Goal: Task Accomplishment & Management: Use online tool/utility

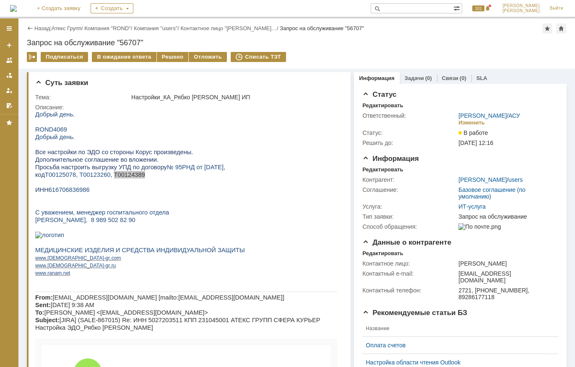
drag, startPoint x: 63, startPoint y: 26, endPoint x: 110, endPoint y: 47, distance: 51.4
click at [63, 26] on link "Атекс Групп" at bounding box center [67, 28] width 30 height 6
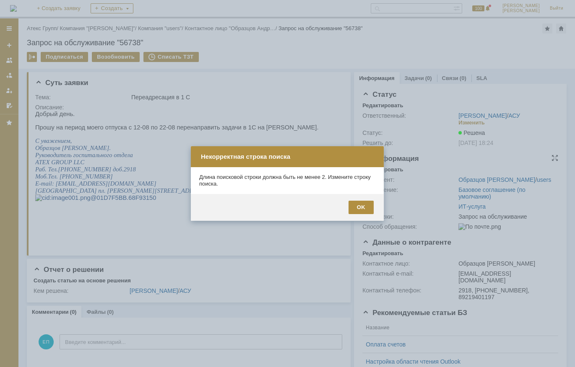
click at [368, 201] on div "OK" at bounding box center [360, 207] width 25 height 13
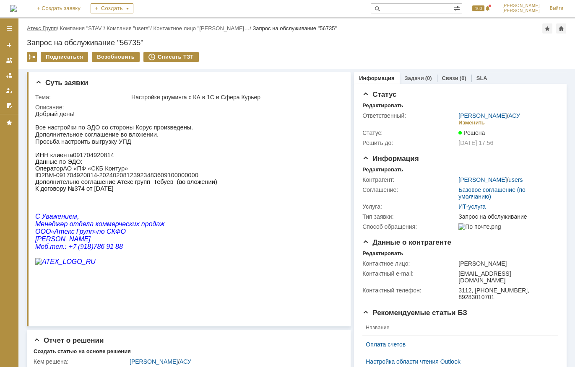
click at [50, 31] on link "Атекс Групп" at bounding box center [42, 28] width 30 height 6
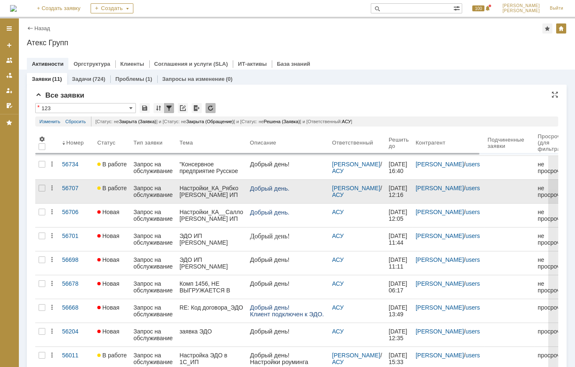
click at [221, 189] on div "Настройки_КА_Рябко [PERSON_NAME] ИП" at bounding box center [211, 191] width 64 height 13
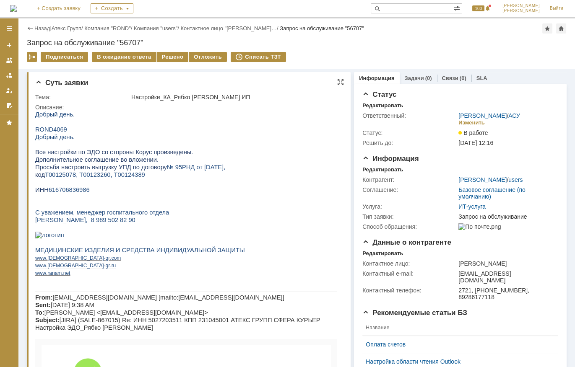
click at [72, 193] on span "616706836986" at bounding box center [69, 190] width 41 height 7
copy span "616706836986"
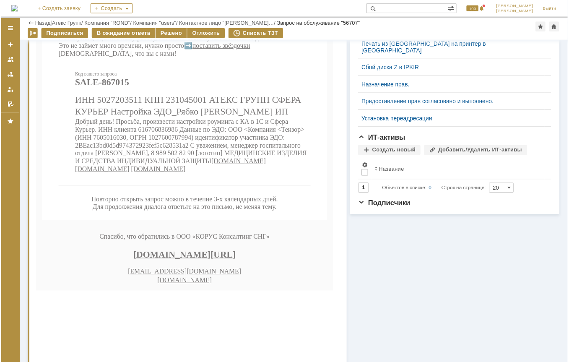
scroll to position [381, 0]
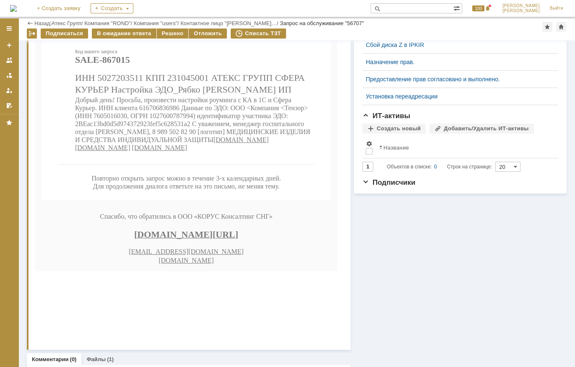
click at [77, 143] on span "Добрый день! Просьба, произвести настройки роуминга с КА в 1С и Сфера Курьер. И…" at bounding box center [192, 119] width 235 height 47
click at [72, 165] on td "Код вашего запроса SALE-867015 ИНН 5027203511 КПП 231045001 АТЕКС ГРУПП СФЕРА К…" at bounding box center [186, 100] width 256 height 129
drag, startPoint x: 75, startPoint y: 185, endPoint x: 203, endPoint y: 181, distance: 127.9
click at [203, 143] on span "Добрый день! Просьба, произвести настройки роуминга с КА в 1С и Сфера Курьер. И…" at bounding box center [192, 119] width 235 height 47
copy span "2BEac13bd0d5d974372923fef5c628531a2"
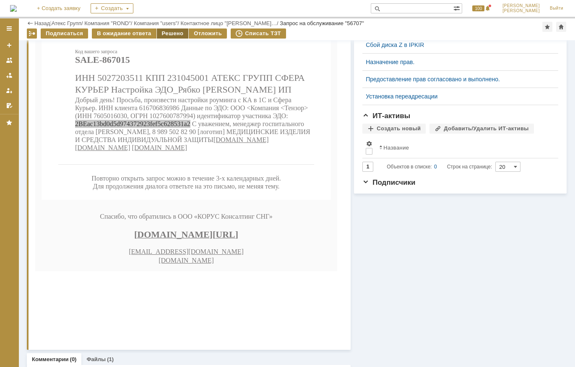
click at [171, 34] on div "Решено" at bounding box center [173, 34] width 32 height 10
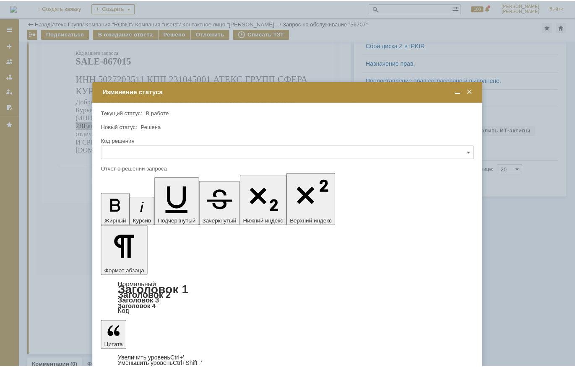
scroll to position [0, 0]
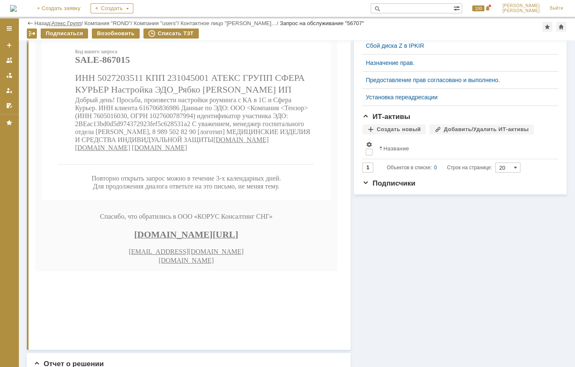
click at [73, 23] on link "Атекс Групп" at bounding box center [67, 23] width 30 height 6
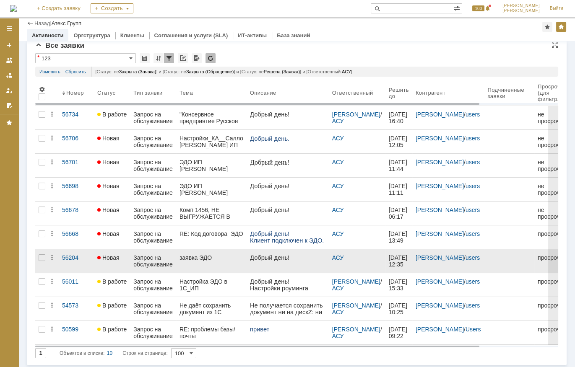
drag, startPoint x: 201, startPoint y: 259, endPoint x: 117, endPoint y: 260, distance: 84.3
click at [117, 260] on link "Новая" at bounding box center [112, 260] width 36 height 23
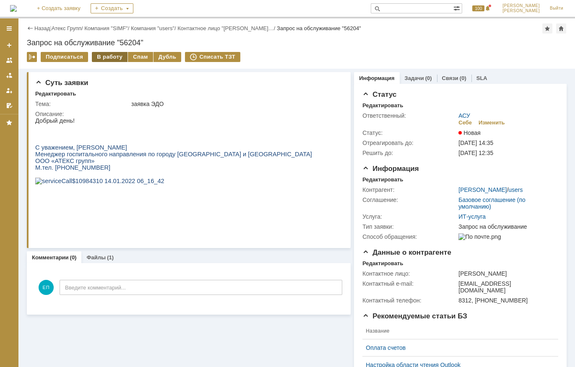
click at [113, 56] on div "В работу" at bounding box center [110, 57] width 36 height 10
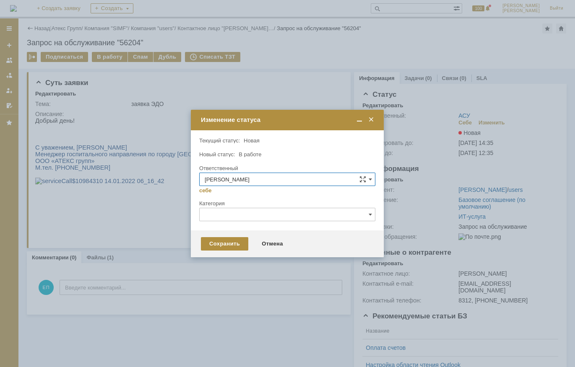
click at [368, 119] on span at bounding box center [371, 120] width 8 height 8
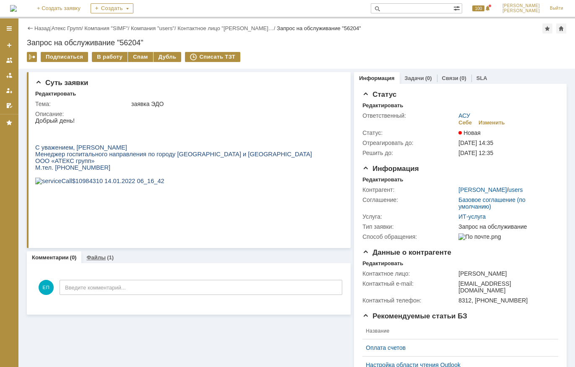
click at [92, 256] on link "Файлы" at bounding box center [95, 257] width 19 height 6
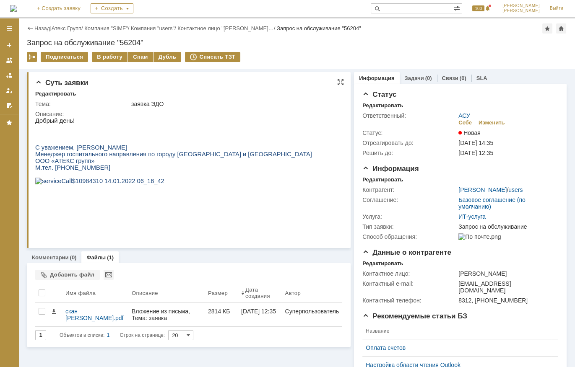
drag, startPoint x: 190, startPoint y: 88, endPoint x: 192, endPoint y: 100, distance: 11.9
click at [192, 100] on div "Суть заявки Редактировать Тема: заявка ЭДО Описание:" at bounding box center [189, 160] width 324 height 176
click at [184, 156] on span "Менеджер госпитального направления по городу [GEOGRAPHIC_DATA] и [GEOGRAPHIC_DA…" at bounding box center [173, 154] width 277 height 7
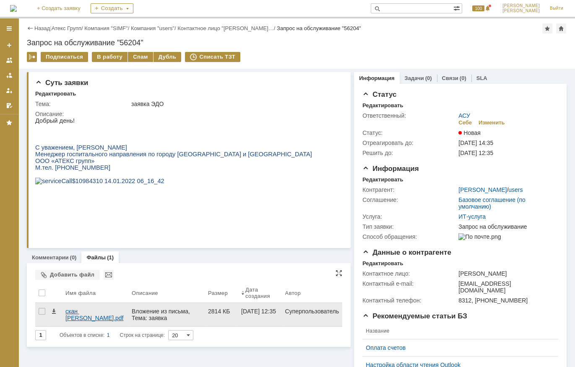
click at [87, 321] on div "скан [PERSON_NAME].pdf" at bounding box center [95, 314] width 60 height 13
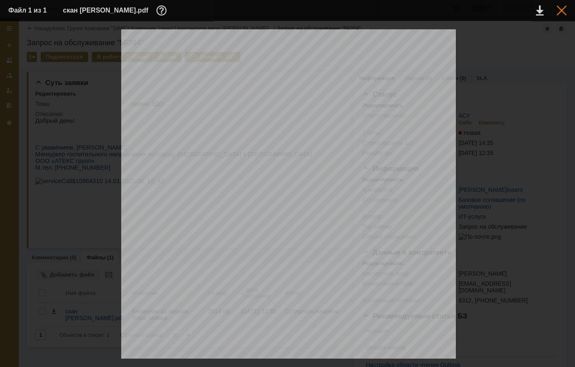
click at [559, 12] on div at bounding box center [561, 10] width 10 height 10
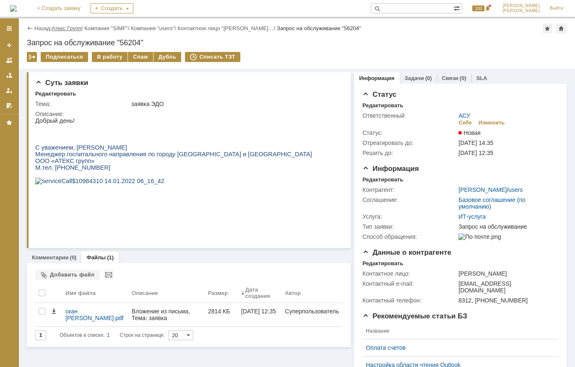
click at [69, 25] on link "Атекс Групп" at bounding box center [67, 28] width 30 height 6
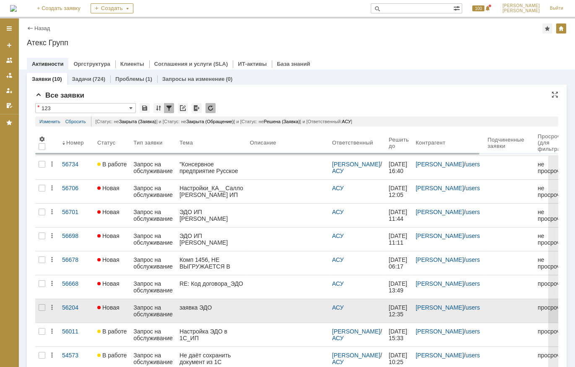
click at [169, 301] on link "Запрос на обслуживание" at bounding box center [153, 310] width 46 height 23
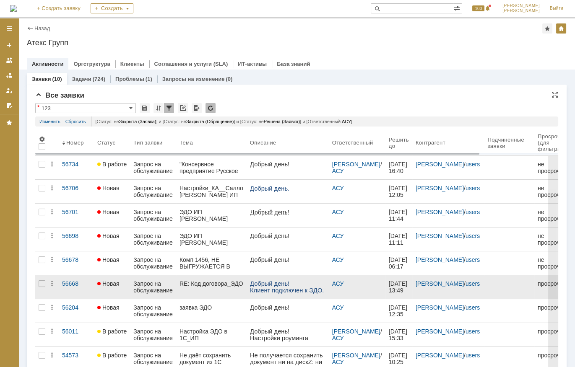
click at [185, 289] on link "RE: Код договора_ЭДО" at bounding box center [211, 286] width 70 height 23
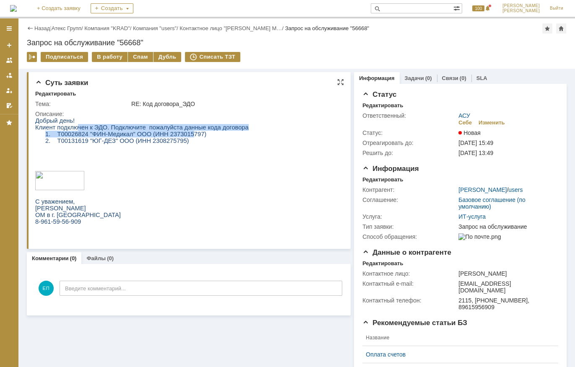
drag, startPoint x: 180, startPoint y: 138, endPoint x: 74, endPoint y: 130, distance: 105.9
click at [74, 130] on div "Добрый день! Клиент подключен к ЭДО. Подключите пожалуйста данные кода договора…" at bounding box center [141, 174] width 213 height 114
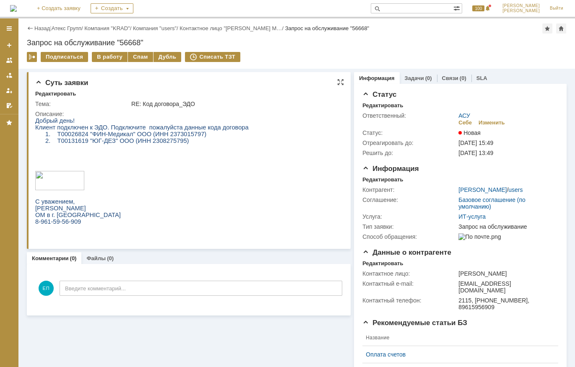
drag, startPoint x: 74, startPoint y: 130, endPoint x: 130, endPoint y: 143, distance: 56.7
click at [130, 143] on span ""ЮГ-ДЕЗ" ООО (ИНН 2308275795)" at bounding box center [139, 141] width 99 height 7
click at [135, 139] on span ""ЮГ-ДЕЗ" ООО (ИНН 2308275795)" at bounding box center [139, 141] width 99 height 7
click at [177, 143] on p "2. Т00131619 "ЮГ-ДЕЗ" ООО (ИНН 2308275795)" at bounding box center [151, 141] width 193 height 7
click at [119, 39] on div "Запрос на обслуживание "56668"" at bounding box center [297, 43] width 540 height 8
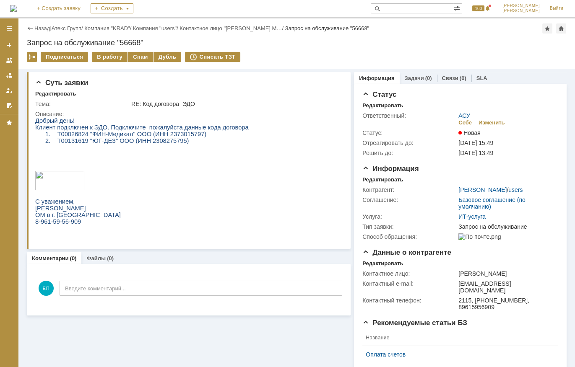
drag, startPoint x: 119, startPoint y: 39, endPoint x: 120, endPoint y: 46, distance: 7.3
click at [120, 46] on div "Запрос на обслуживание "56668"" at bounding box center [297, 43] width 540 height 8
drag, startPoint x: 120, startPoint y: 42, endPoint x: 140, endPoint y: 43, distance: 20.1
click at [140, 43] on div "Запрос на обслуживание "56668"" at bounding box center [297, 43] width 540 height 8
copy div "56668"
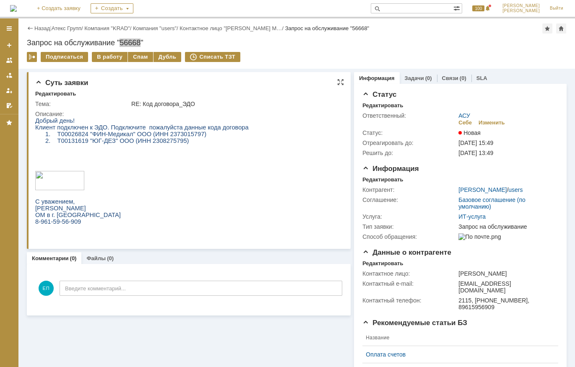
click at [179, 136] on span "ООО (ИНН 2373015797)" at bounding box center [171, 134] width 69 height 7
drag, startPoint x: 88, startPoint y: 135, endPoint x: 127, endPoint y: 136, distance: 38.2
click at [127, 136] on span "Т00026824 "ФИН-Медикал"" at bounding box center [96, 134] width 78 height 7
copy span "ФИН-Медикал"
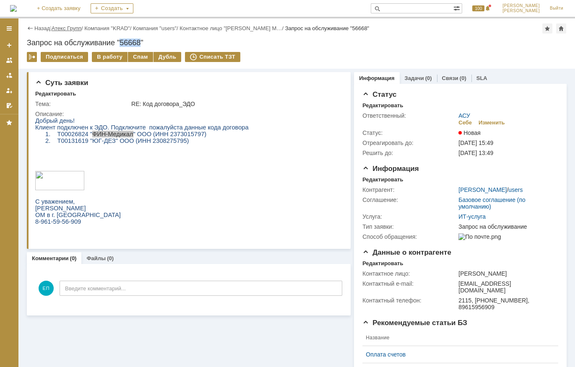
click at [71, 27] on link "Атекс Групп" at bounding box center [67, 28] width 30 height 6
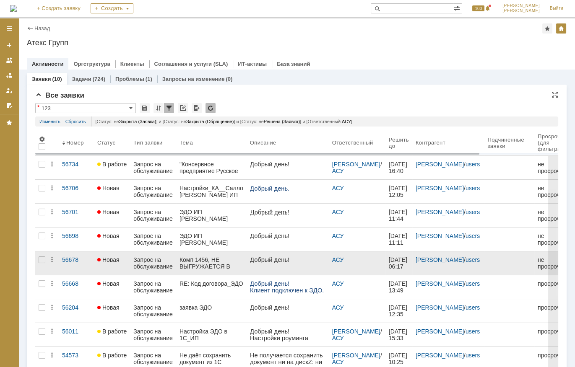
click at [186, 258] on div "Комп 1456, НЕ ВЫГРУЖАЕТСЯ В [GEOGRAPHIC_DATA]" at bounding box center [211, 263] width 64 height 13
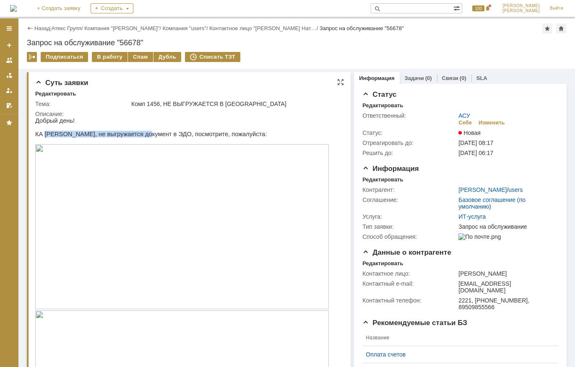
drag, startPoint x: 47, startPoint y: 135, endPoint x: 139, endPoint y: 135, distance: 91.4
click at [139, 135] on p "КА [PERSON_NAME], не выгружается документ в ЭДО, посмотрите, пожалуйста:" at bounding box center [186, 134] width 302 height 7
drag, startPoint x: 139, startPoint y: 135, endPoint x: 86, endPoint y: 135, distance: 53.2
click at [122, 135] on p "КА [PERSON_NAME], не выгружается документ в ЭДО, посмотрите, пожалуйста:" at bounding box center [186, 134] width 302 height 7
drag, startPoint x: 43, startPoint y: 134, endPoint x: 119, endPoint y: 136, distance: 75.5
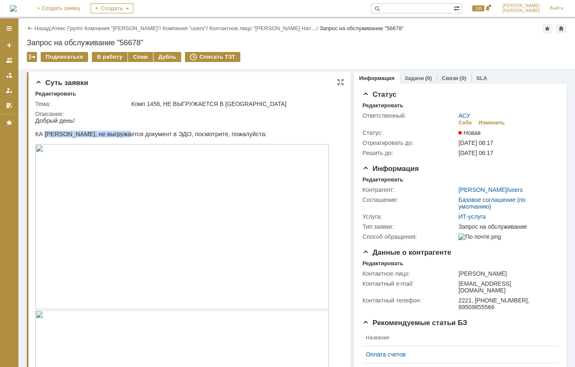
click at [119, 136] on p "КА [PERSON_NAME], не выгружается документ в ЭДО, посмотрите, пожалуйста:" at bounding box center [186, 134] width 302 height 7
copy p "[PERSON_NAME]"
click at [117, 59] on div "В работу" at bounding box center [110, 57] width 36 height 10
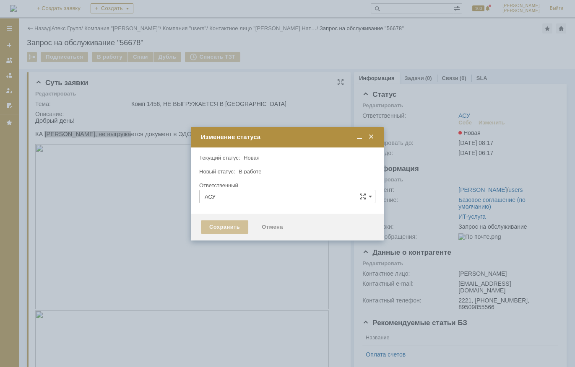
type input "[PERSON_NAME]"
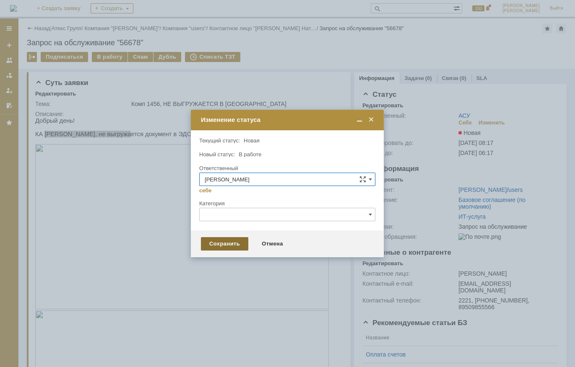
click at [229, 243] on div "Сохранить" at bounding box center [224, 243] width 47 height 13
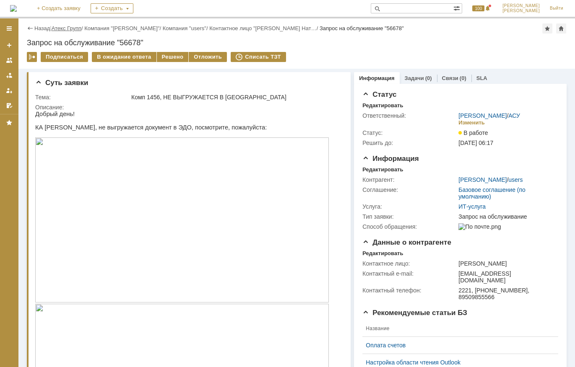
click at [72, 30] on link "Атекс Групп" at bounding box center [67, 28] width 30 height 6
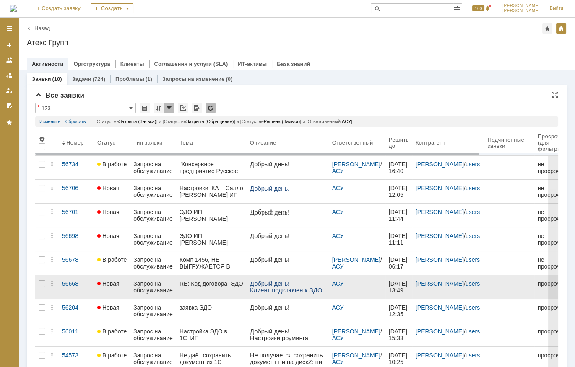
click at [194, 287] on link "RE: Код договора_ЭДО" at bounding box center [211, 286] width 70 height 23
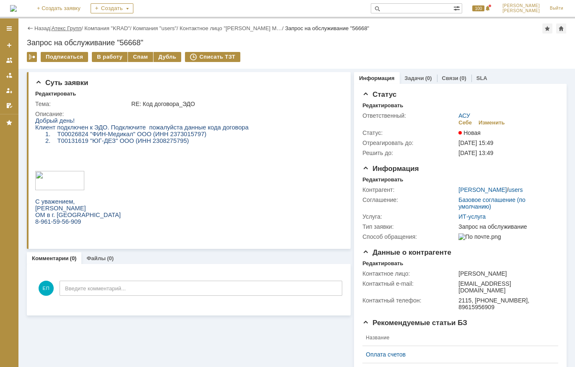
click at [81, 29] on link "Атекс Групп" at bounding box center [67, 28] width 30 height 6
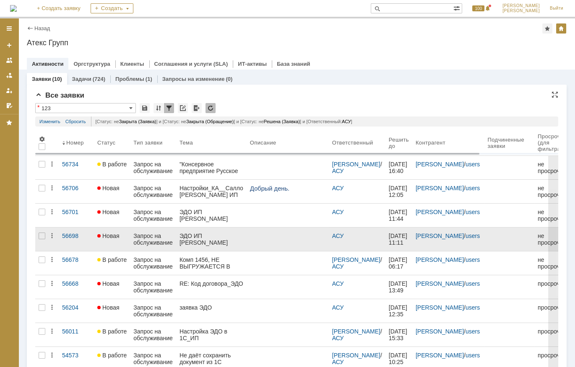
click at [223, 233] on div "ЭДО ИП [PERSON_NAME]" at bounding box center [211, 239] width 64 height 13
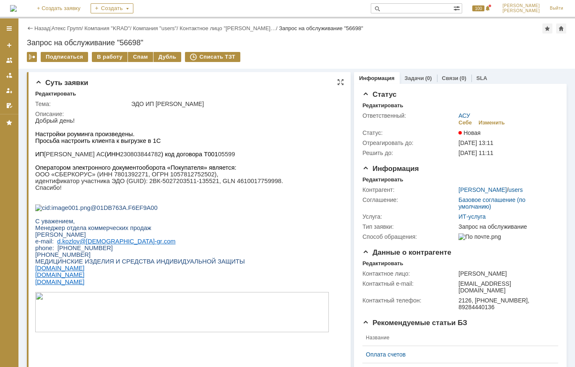
click at [121, 157] on p "ИП Колентеева АС (ИНН 230803844782 ) код договора Т001 05599" at bounding box center [181, 154] width 293 height 7
copy p "230803844782"
click at [112, 59] on div "В работу" at bounding box center [110, 57] width 36 height 10
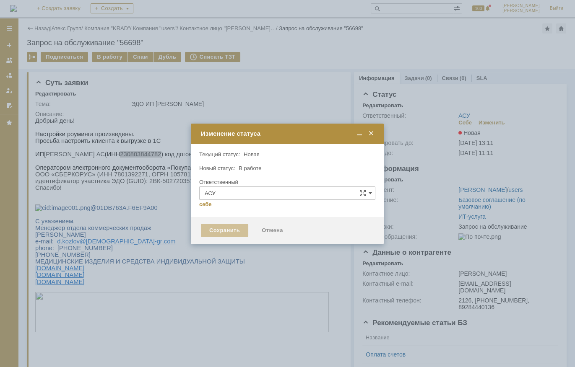
type input "[PERSON_NAME]"
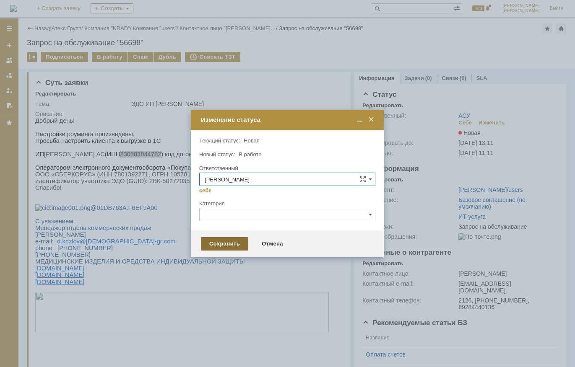
click at [231, 243] on div "Сохранить" at bounding box center [224, 243] width 47 height 13
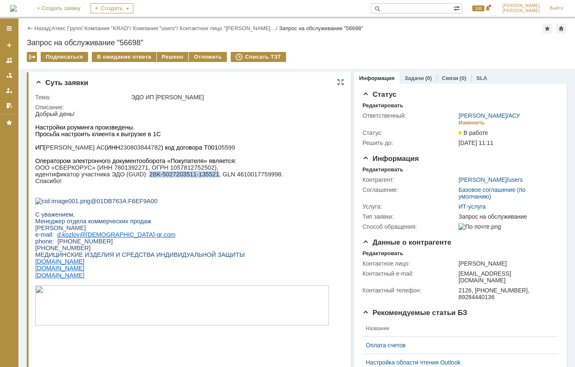
drag, startPoint x: 138, startPoint y: 179, endPoint x: 200, endPoint y: 179, distance: 62.0
click at [200, 178] on p "идентификатор участника ЭДО (GUID): 2ВК-5027203511-135521, GLN 4610017759998." at bounding box center [181, 174] width 293 height 7
copy p "2ВК-5027203511-135521"
click at [123, 150] on p "ИП Колентеева АС (ИНН 230803844782 ) код договора Т001 05599" at bounding box center [181, 147] width 293 height 7
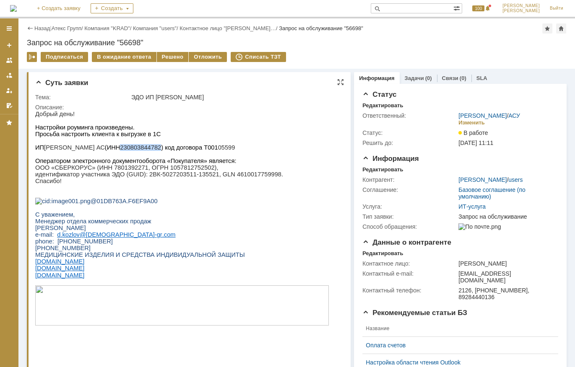
click at [123, 150] on p "ИП Колентеева АС (ИНН 230803844782 ) код договора Т001 05599" at bounding box center [181, 147] width 293 height 7
copy p "230803844782"
drag, startPoint x: 136, startPoint y: 179, endPoint x: 200, endPoint y: 178, distance: 63.3
click at [200, 178] on p "идентификатор участника ЭДО (GUID): 2ВК-5027203511-135521, GLN 4610017759998." at bounding box center [181, 174] width 293 height 7
copy p "2ВК-5027203511-135521"
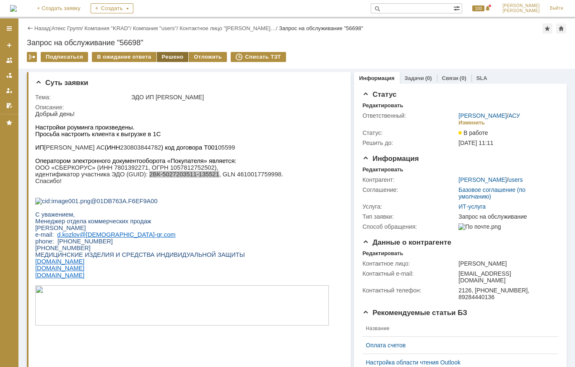
click at [162, 57] on div "Решено" at bounding box center [173, 57] width 32 height 10
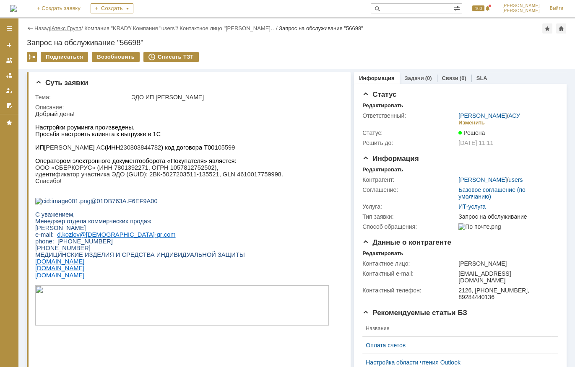
click at [81, 30] on link "Атекс Групп" at bounding box center [67, 28] width 30 height 6
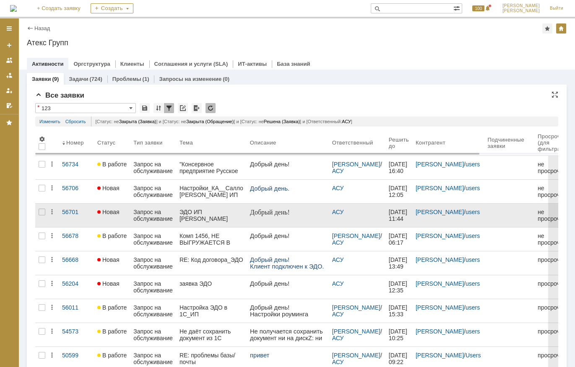
click at [148, 213] on div "Запрос на обслуживание" at bounding box center [152, 215] width 39 height 13
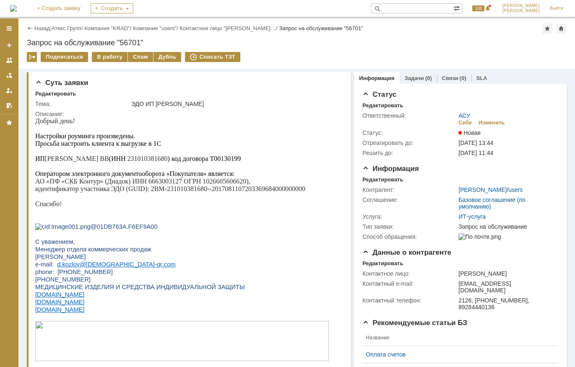
click at [127, 162] on span "231010381680" at bounding box center [147, 158] width 40 height 7
drag, startPoint x: 151, startPoint y: 191, endPoint x: 307, endPoint y: 193, distance: 155.5
click at [307, 193] on p "идентификатор участника ЭДО (GUID): 2BM-231010381680--2017081107203369684000000…" at bounding box center [181, 189] width 293 height 8
drag, startPoint x: 307, startPoint y: 193, endPoint x: 297, endPoint y: 194, distance: 10.1
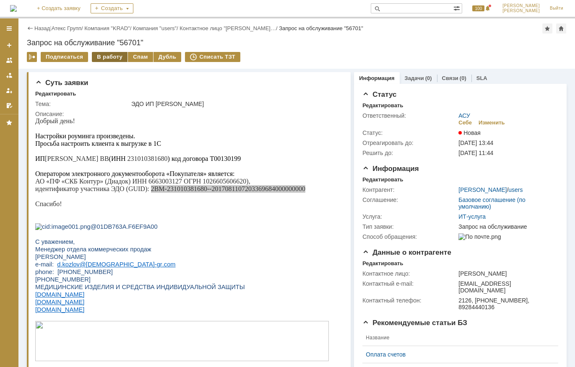
click at [104, 54] on div "В работу" at bounding box center [110, 57] width 36 height 10
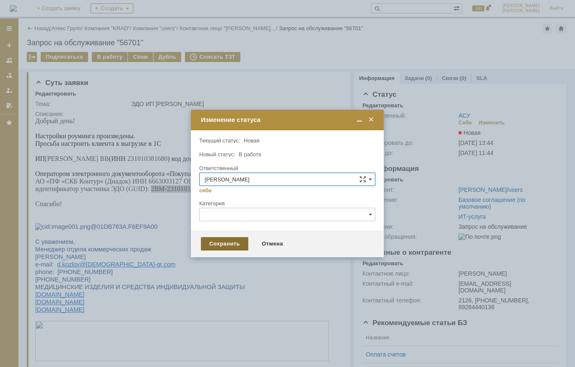
click at [222, 243] on div "Сохранить" at bounding box center [224, 243] width 47 height 13
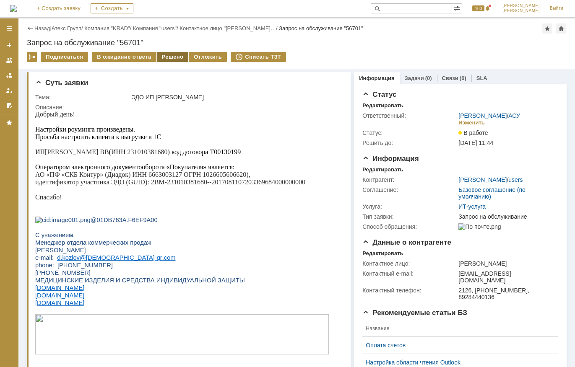
click at [174, 59] on div "Решено" at bounding box center [173, 57] width 32 height 10
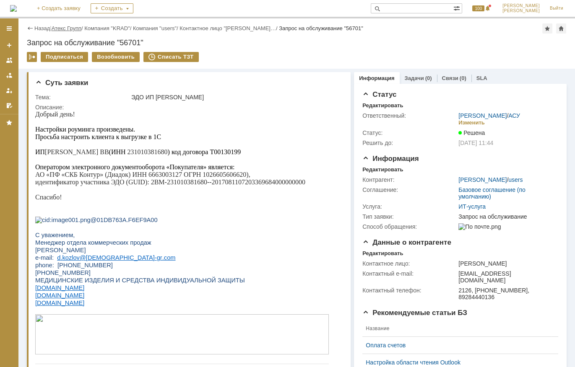
click at [74, 31] on link "Атекс Групп" at bounding box center [67, 28] width 30 height 6
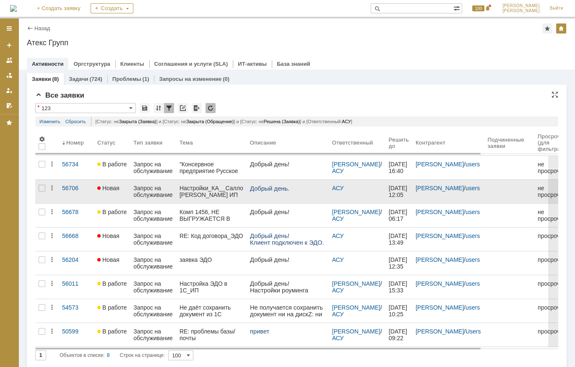
click at [213, 186] on div "Настройки_КА__Салло [PERSON_NAME] ИП" at bounding box center [211, 191] width 64 height 13
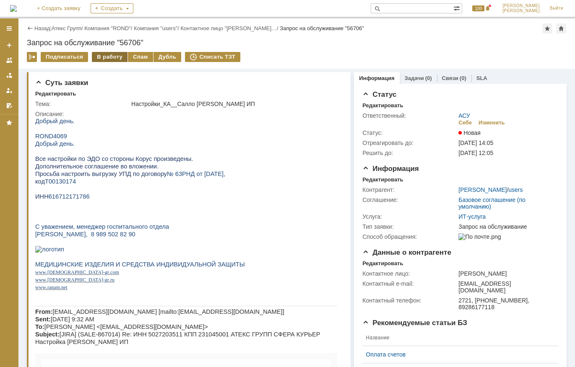
click at [113, 57] on div "В работу" at bounding box center [110, 57] width 36 height 10
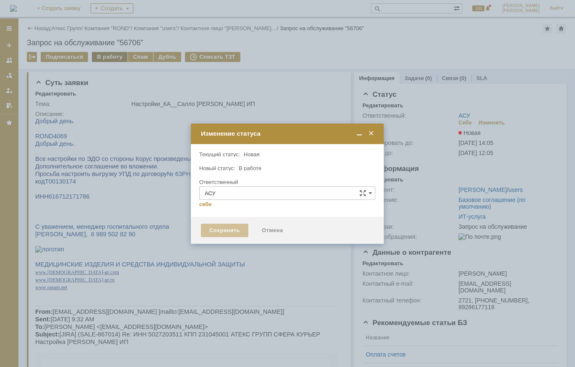
type input "[PERSON_NAME]"
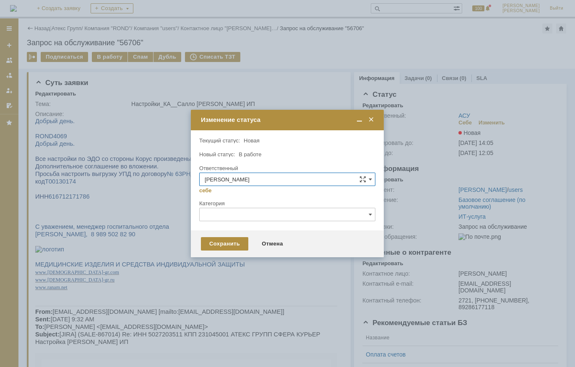
click at [228, 236] on div "Сохранить Отмена" at bounding box center [287, 244] width 193 height 27
click at [229, 247] on div "Сохранить" at bounding box center [224, 243] width 47 height 13
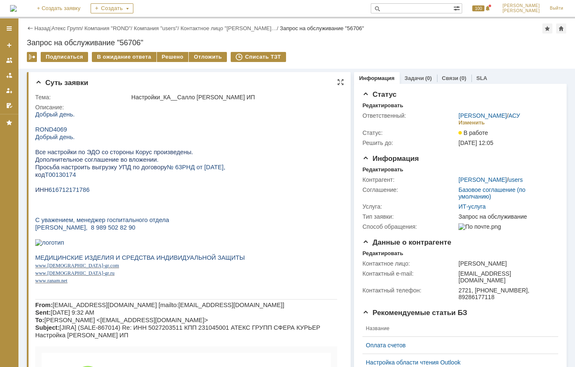
click at [77, 193] on span "616712171786" at bounding box center [69, 190] width 41 height 7
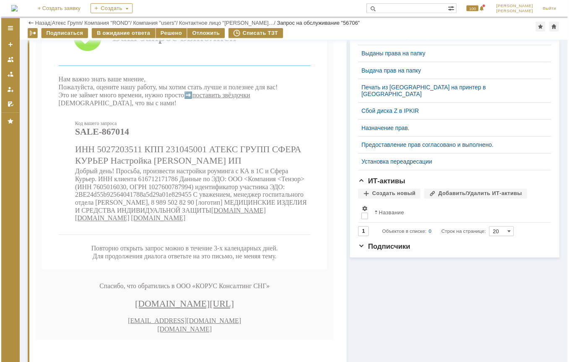
scroll to position [317, 0]
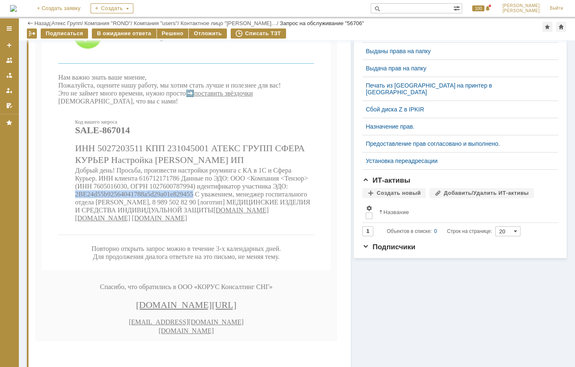
drag, startPoint x: 90, startPoint y: 254, endPoint x: 206, endPoint y: 254, distance: 116.5
click at [206, 222] on span "Добрый день! Просьба, произвести настройки роуминга с КА в 1С и Сфера Курьер. И…" at bounding box center [192, 194] width 235 height 55
drag, startPoint x: 206, startPoint y: 254, endPoint x: 200, endPoint y: 254, distance: 6.7
click at [162, 34] on div "Решено" at bounding box center [173, 34] width 32 height 10
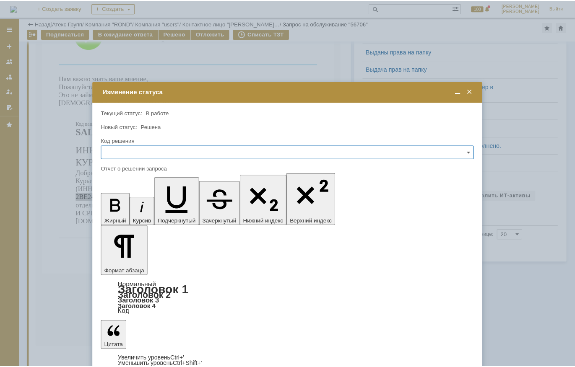
scroll to position [0, 0]
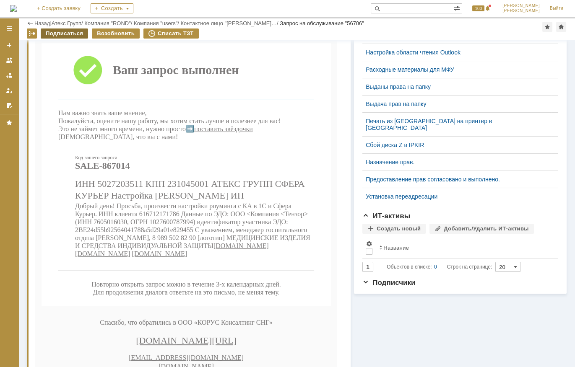
scroll to position [254, 0]
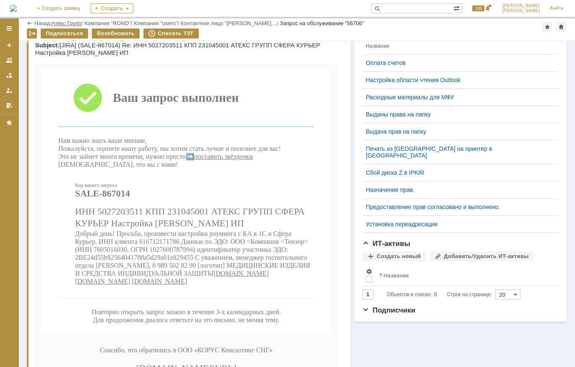
click at [78, 22] on link "Атекс Групп" at bounding box center [67, 23] width 30 height 6
